Goal: Complete application form: Complete application form

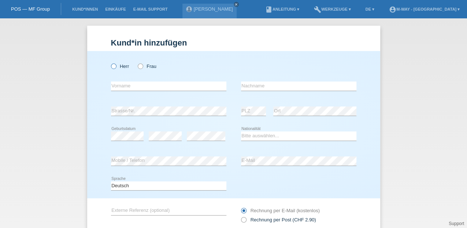
click at [110, 62] on icon at bounding box center [110, 62] width 0 height 0
click at [111, 67] on input "Herr" at bounding box center [113, 65] width 5 height 5
radio input "true"
drag, startPoint x: 117, startPoint y: 87, endPoint x: 128, endPoint y: 80, distance: 13.1
click at [117, 87] on input "text" at bounding box center [168, 85] width 115 height 9
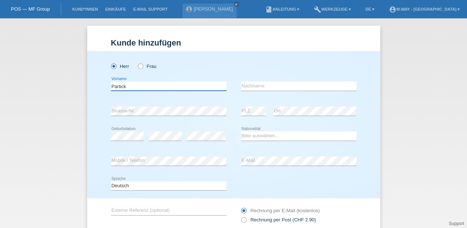
type input "Partick"
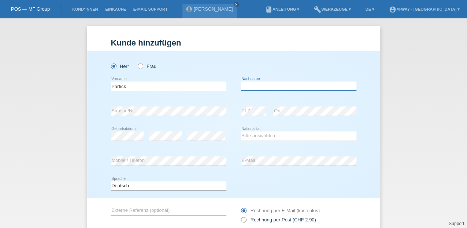
click at [256, 85] on input "text" at bounding box center [298, 85] width 115 height 9
click at [265, 87] on input "Ritteerr" at bounding box center [298, 85] width 115 height 9
type input "Ritter"
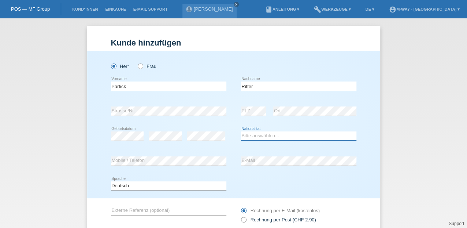
click at [282, 136] on select "Bitte auswählen... Schweiz Deutschland Liechtenstein Österreich ------------ Af…" at bounding box center [298, 135] width 115 height 9
select select "CH"
click at [241, 131] on select "Bitte auswählen... Schweiz Deutschland Liechtenstein Österreich ------------ Af…" at bounding box center [298, 135] width 115 height 9
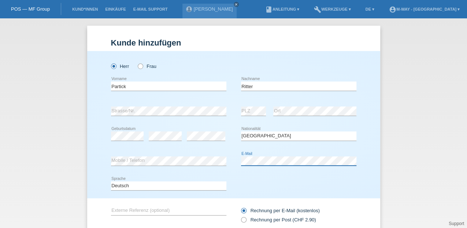
scroll to position [24, 0]
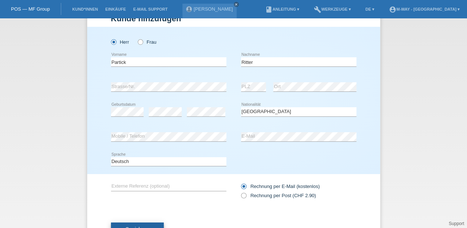
click at [139, 224] on button "Speichern" at bounding box center [137, 229] width 53 height 14
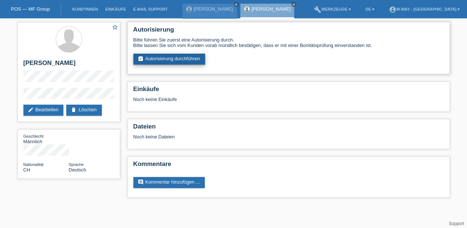
click at [196, 57] on link "assignment_turned_in Autorisierung durchführen" at bounding box center [169, 59] width 72 height 11
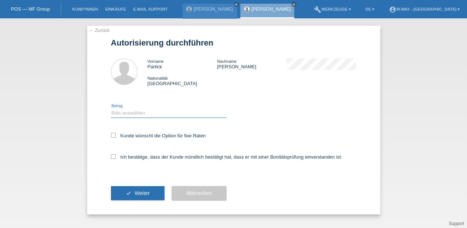
click at [128, 112] on select "Bitte auswählen CHF 1.00 - CHF 499.00 CHF 500.00 - CHF 1'999.00 CHF 2'000.00 - …" at bounding box center [168, 112] width 115 height 9
select select "3"
click at [111, 108] on select "Bitte auswählen CHF 1.00 - CHF 499.00 CHF 500.00 - CHF 1'999.00 CHF 2'000.00 - …" at bounding box center [168, 112] width 115 height 9
click at [112, 135] on icon at bounding box center [113, 135] width 5 height 5
click at [112, 135] on input "Kunde wünscht die Option für fixe Raten" at bounding box center [113, 135] width 5 height 5
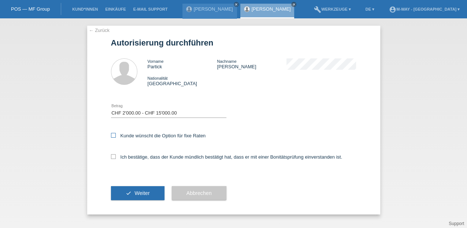
checkbox input "true"
click at [114, 155] on icon at bounding box center [113, 156] width 5 height 5
click at [114, 155] on input "Ich bestätige, dass der Kunde mündlich bestätigt hat, dass er mit einer Bonität…" at bounding box center [113, 156] width 5 height 5
checkbox input "true"
click at [119, 195] on button "check Weiter" at bounding box center [138, 193] width 54 height 14
